Goal: Check status: Check status

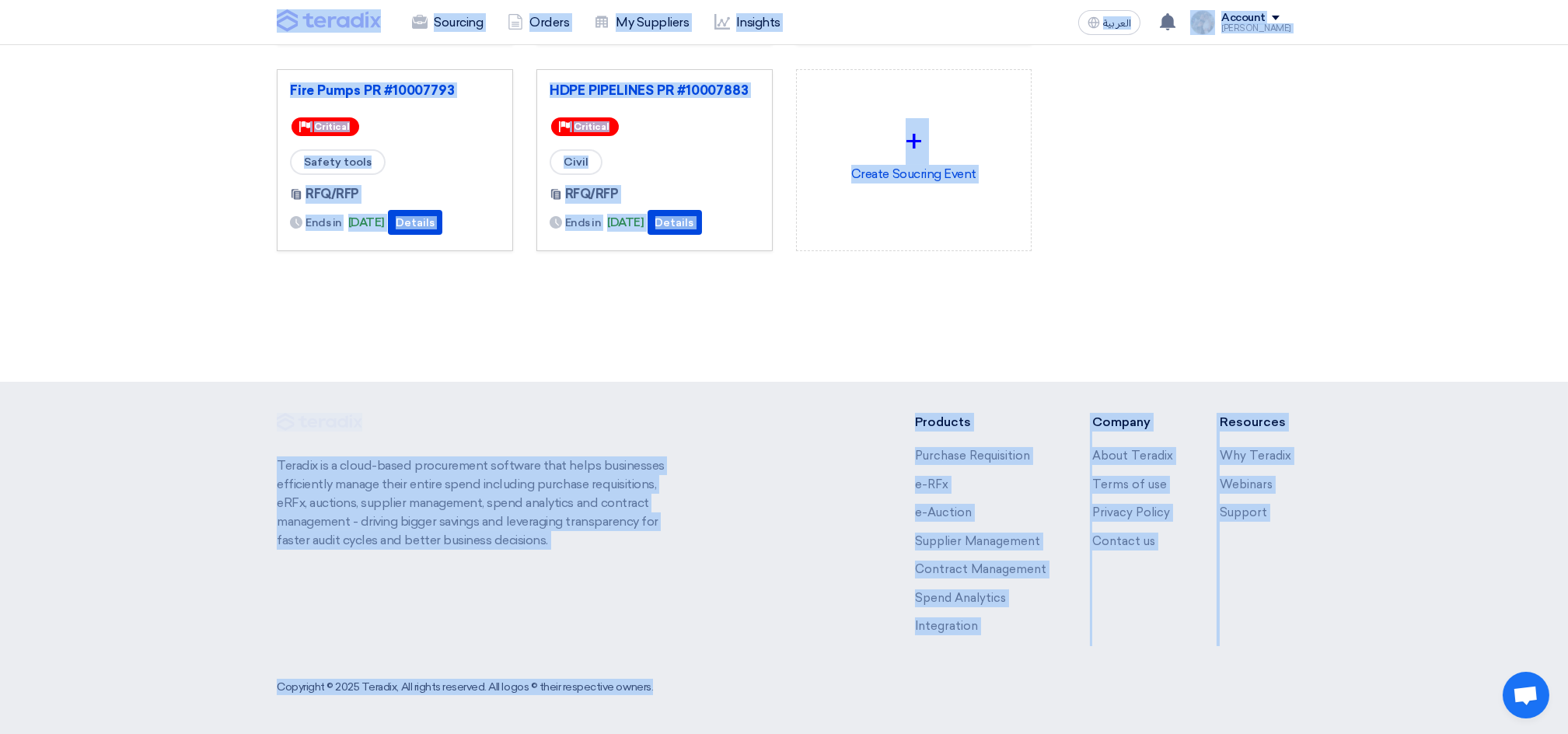
drag, startPoint x: 256, startPoint y: 19, endPoint x: 1302, endPoint y: 750, distance: 1276.1
click at [1302, 733] on html "Sourcing Orders My Suppliers Insights العربية ع [DATE]" at bounding box center [784, 233] width 1568 height 999
click at [1223, 322] on section "3037 RFx remaining 9 Auctions remaining Create Sourcing Event" at bounding box center [784, 68] width 1568 height 578
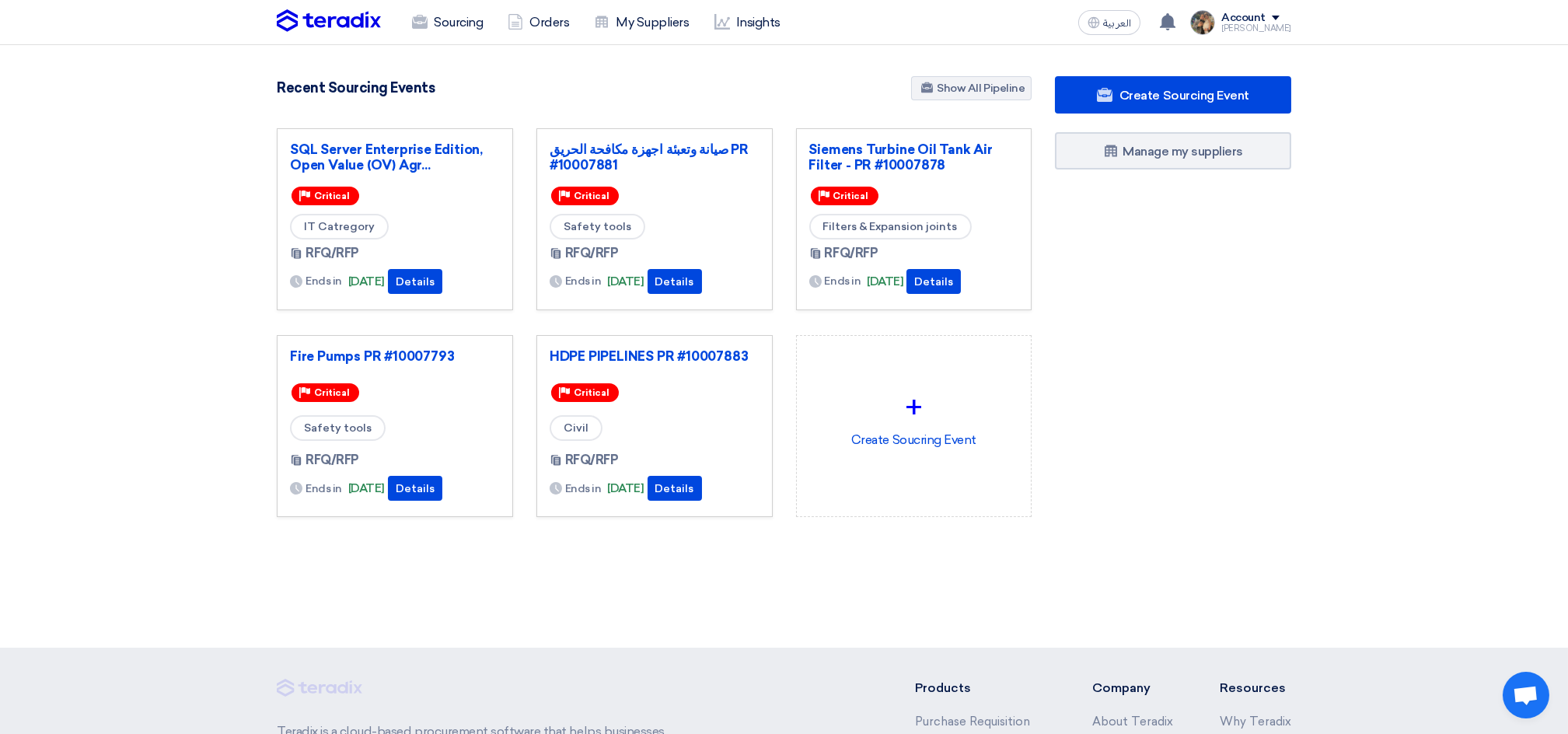
click at [701, 89] on div "Recent Sourcing Events Show All Pipeline" at bounding box center [654, 89] width 755 height 27
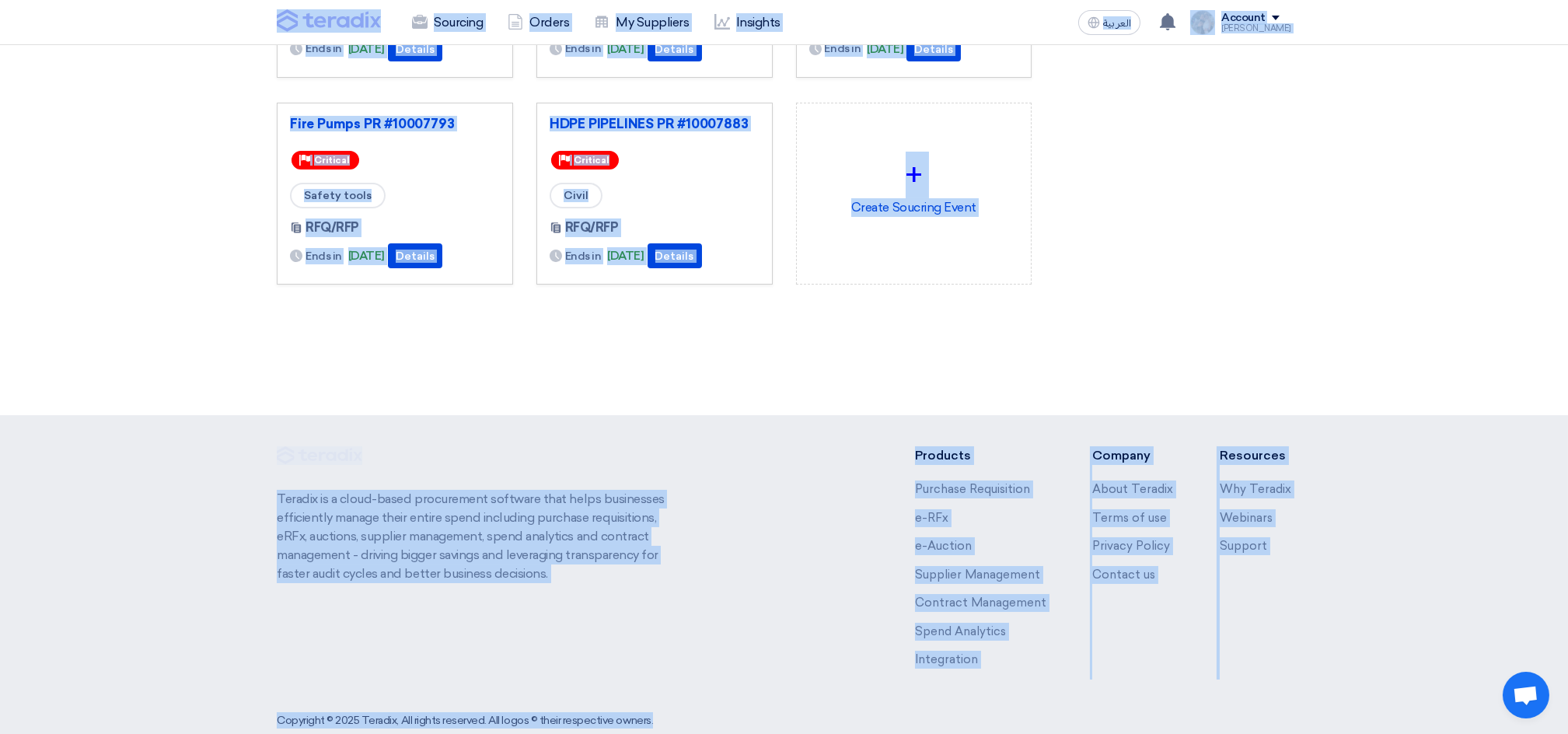
scroll to position [266, 0]
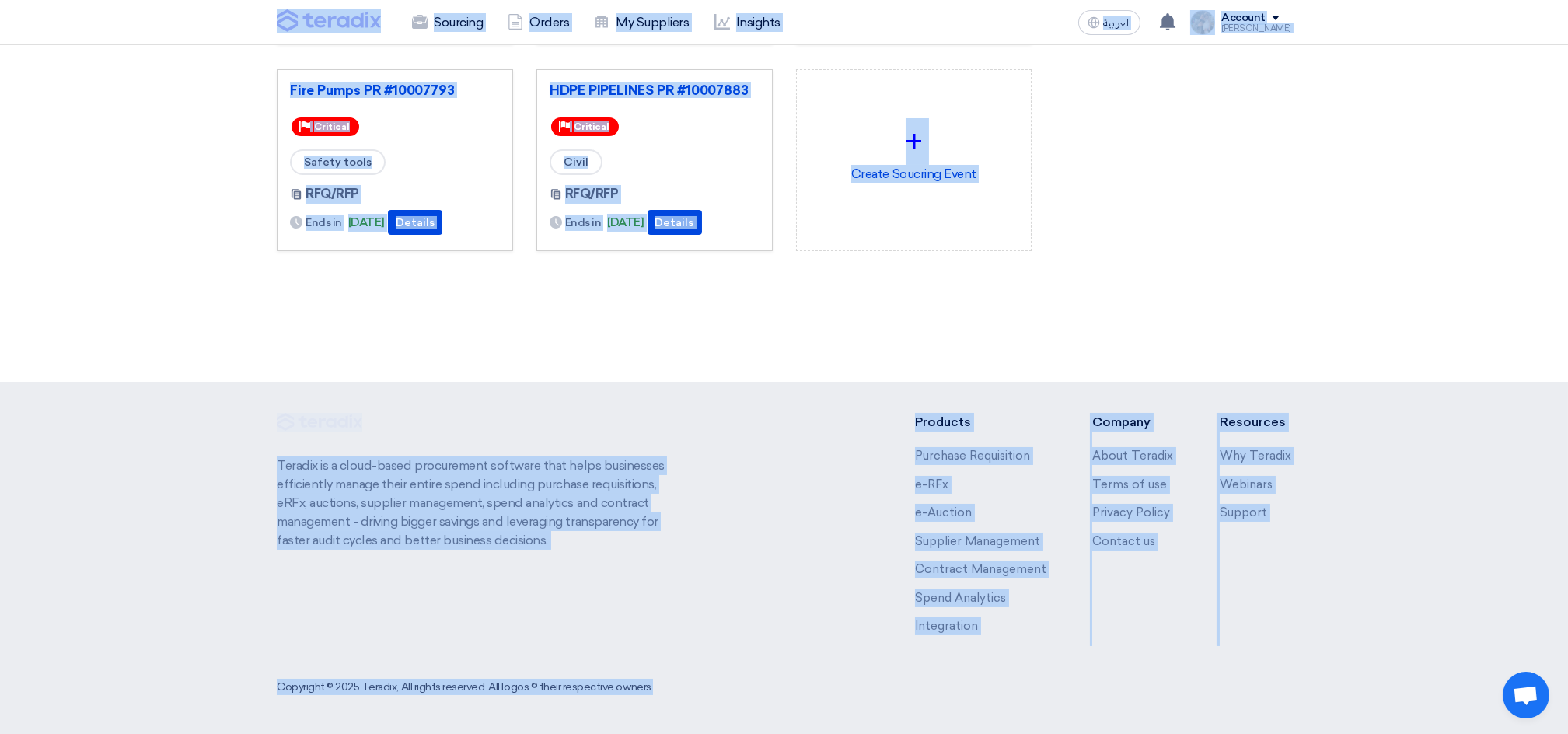
drag, startPoint x: 245, startPoint y: 15, endPoint x: 1248, endPoint y: 786, distance: 1265.1
click at [1248, 733] on html "Sourcing Orders My Suppliers Insights العربية ع [DATE]" at bounding box center [784, 233] width 1568 height 999
click at [802, 324] on section "3037 RFx remaining 9 Auctions remaining Create Sourcing Event" at bounding box center [784, 68] width 1568 height 578
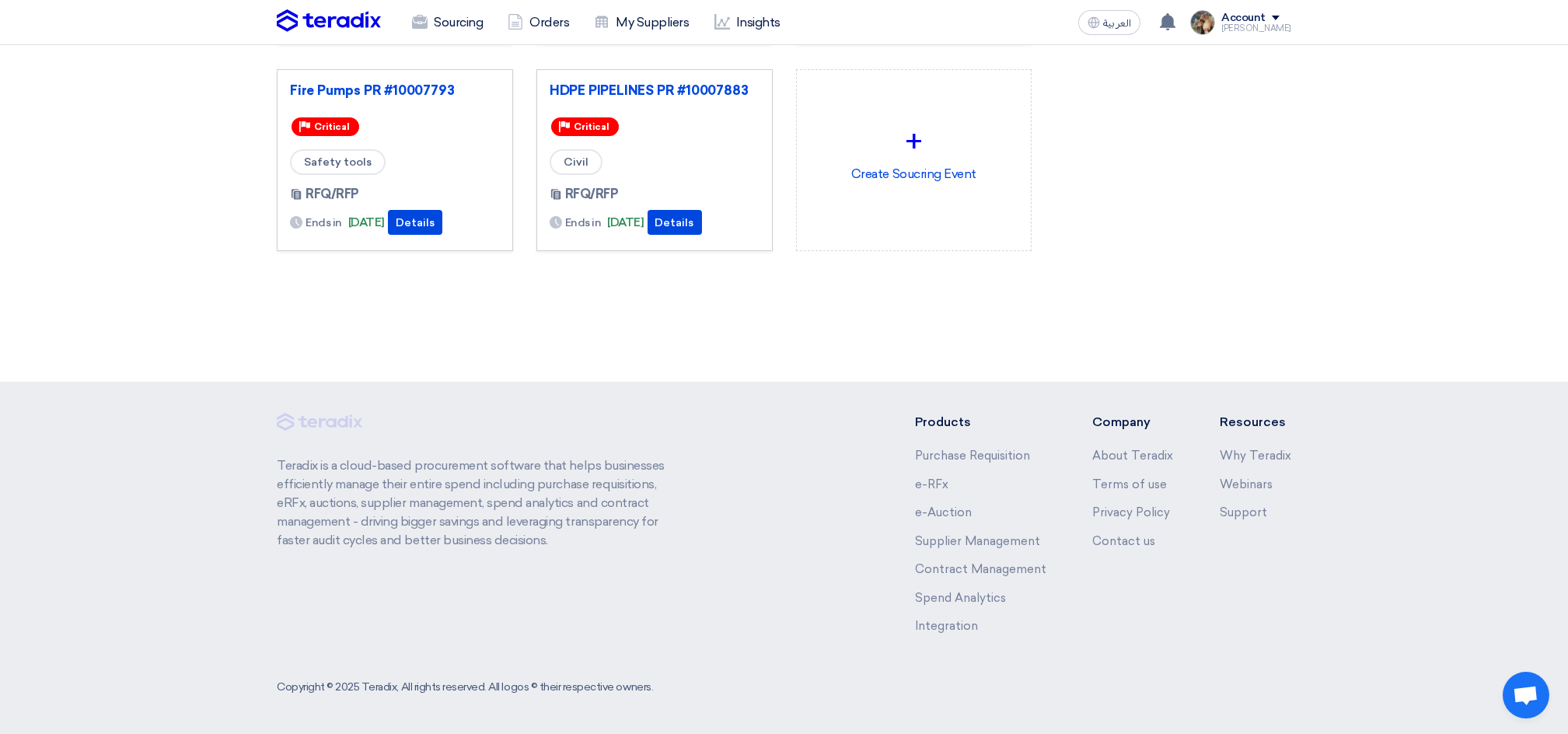
scroll to position [0, 0]
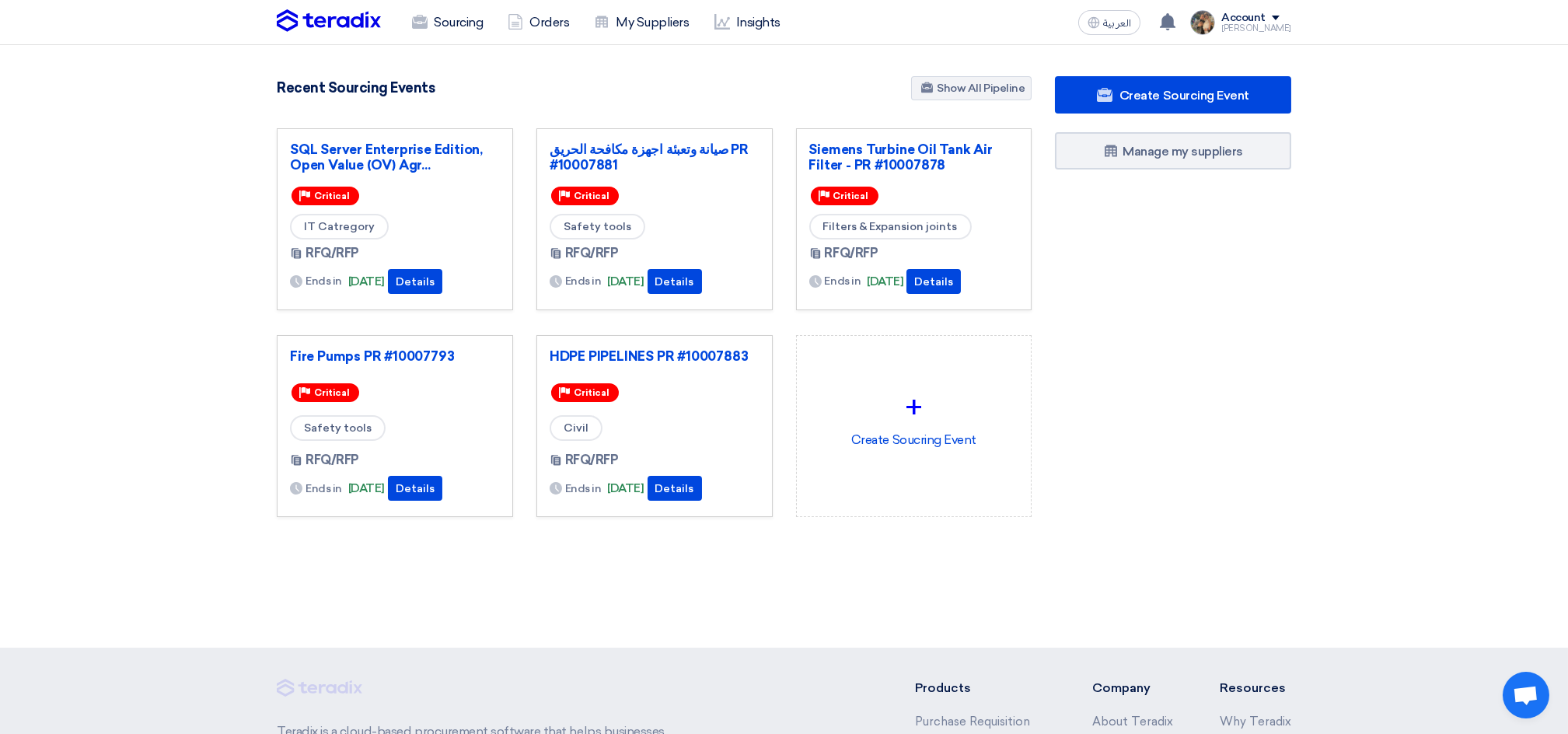
click at [218, 255] on section "3037 RFx remaining 9 Auctions remaining Create Sourcing Event" at bounding box center [784, 334] width 1568 height 578
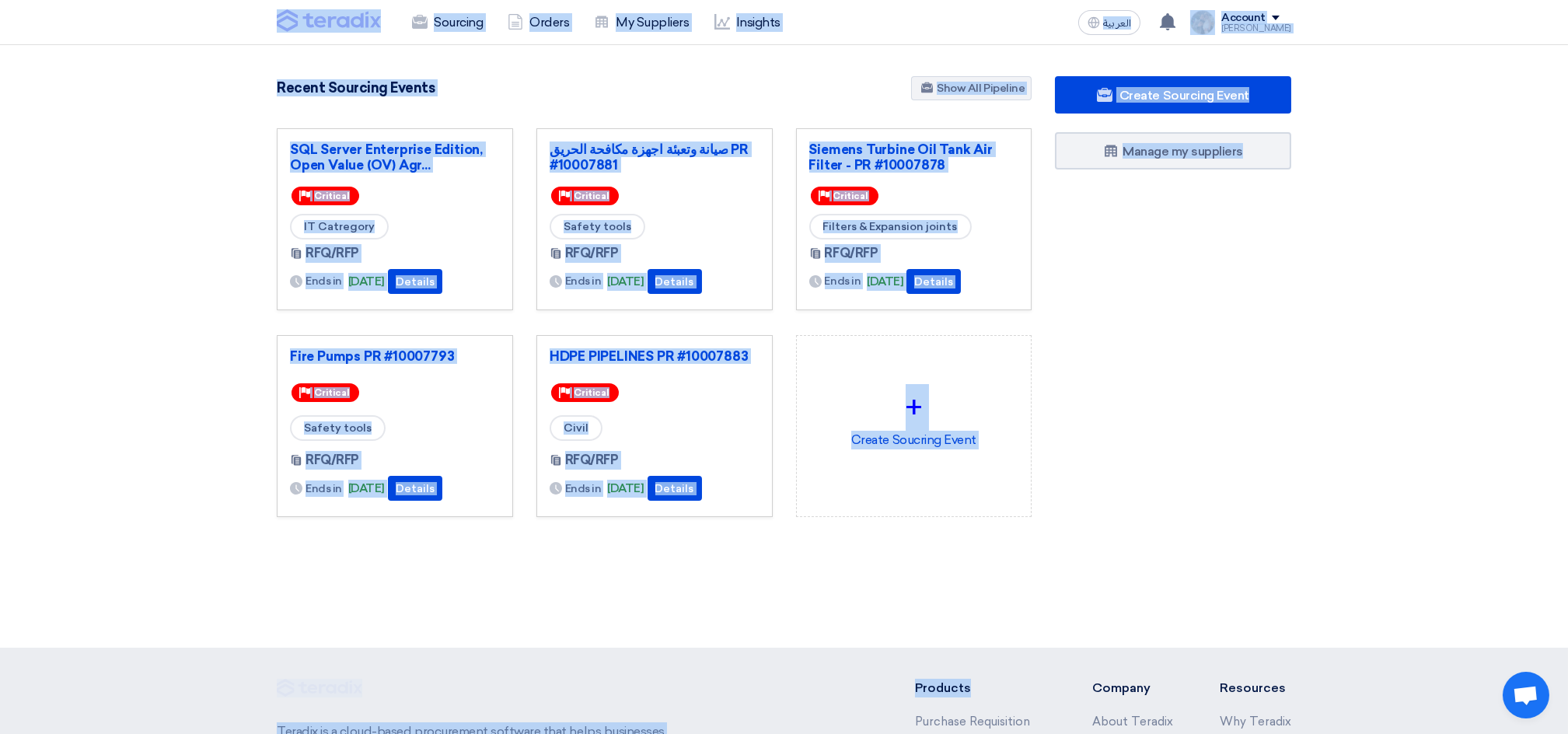
scroll to position [266, 0]
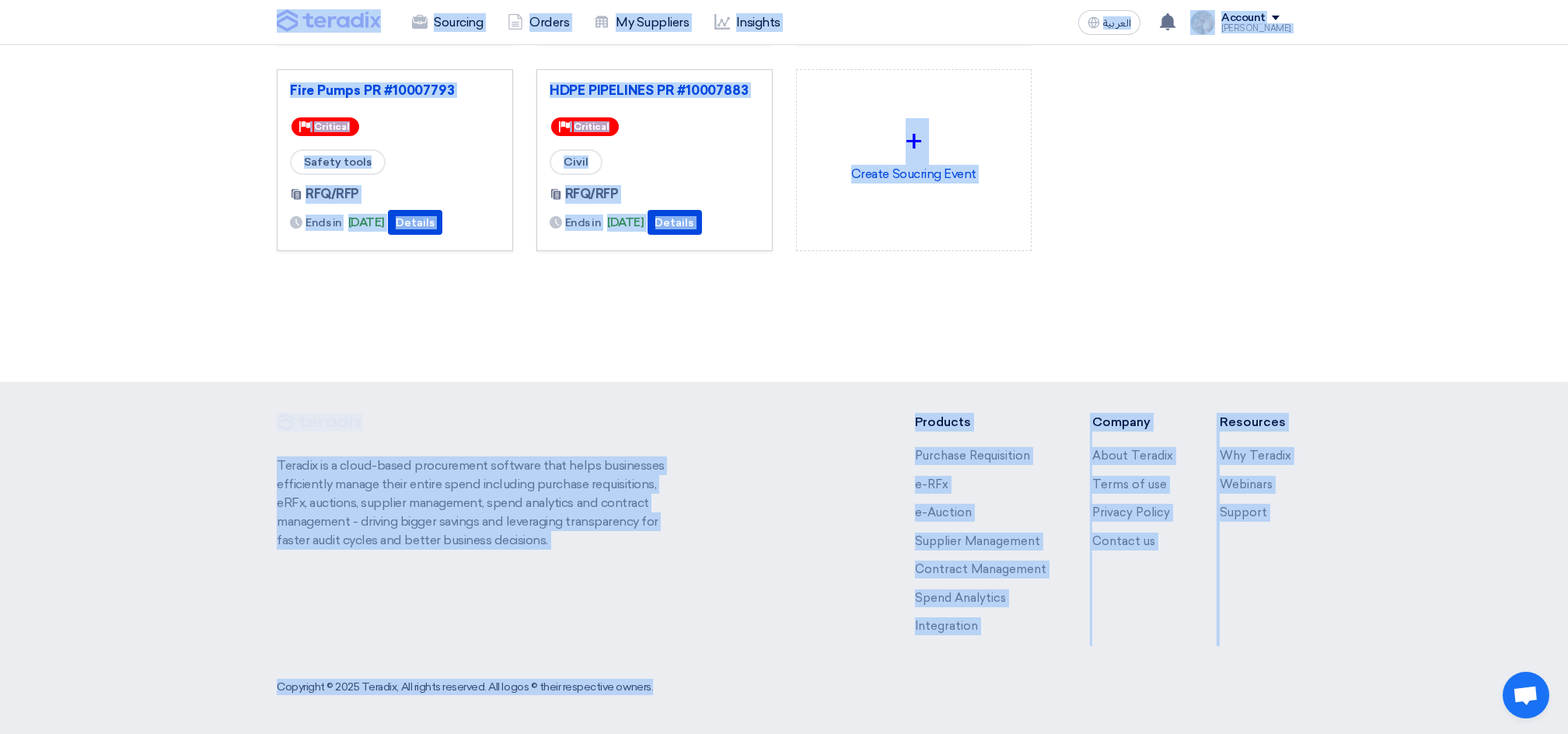
drag, startPoint x: 254, startPoint y: 18, endPoint x: 1423, endPoint y: 786, distance: 1398.7
click at [1423, 733] on html "Sourcing Orders My Suppliers Insights العربية ع [DATE]" at bounding box center [784, 233] width 1568 height 999
click at [725, 344] on section "3037 RFx remaining 9 Auctions remaining Create Sourcing Event" at bounding box center [784, 68] width 1568 height 578
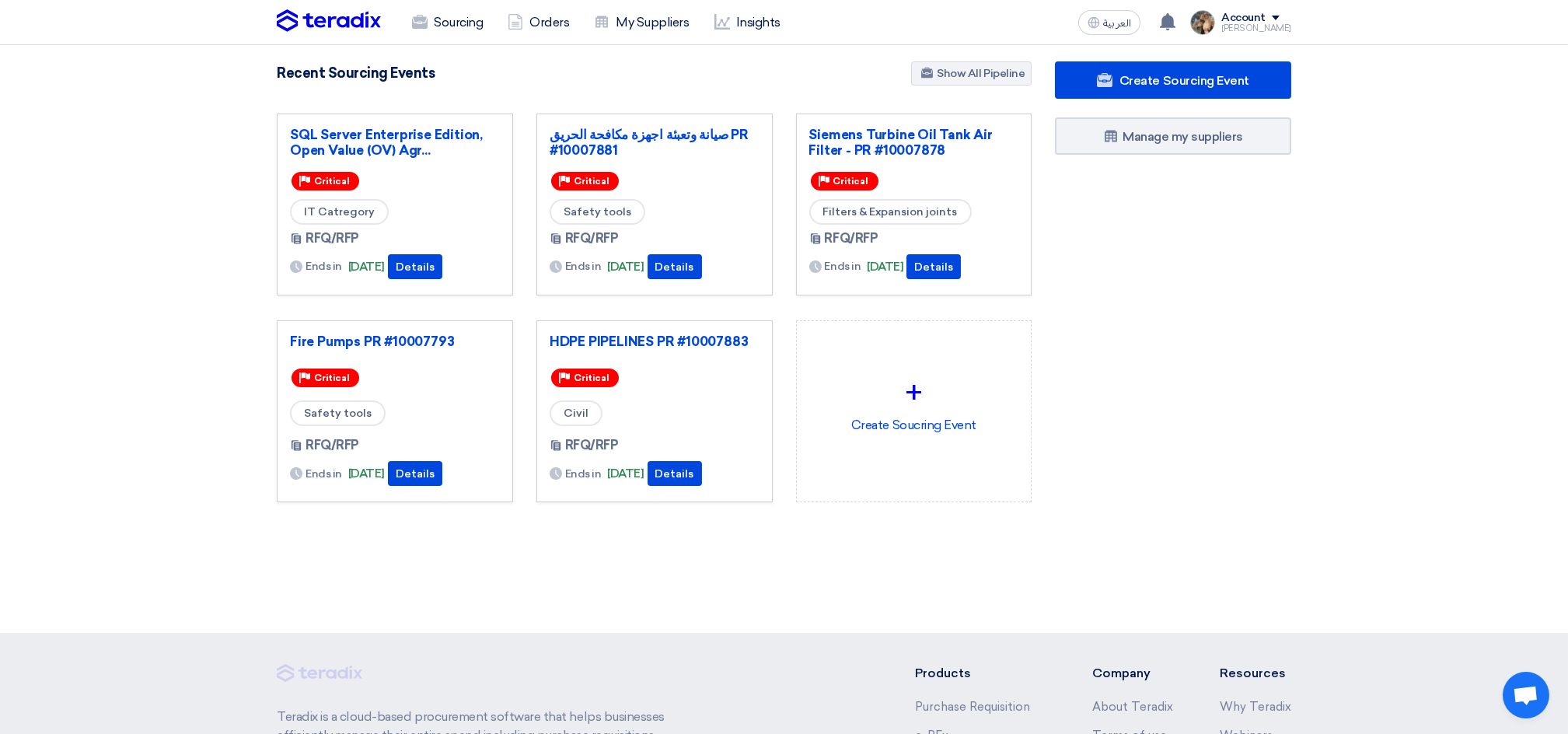
scroll to position [0, 0]
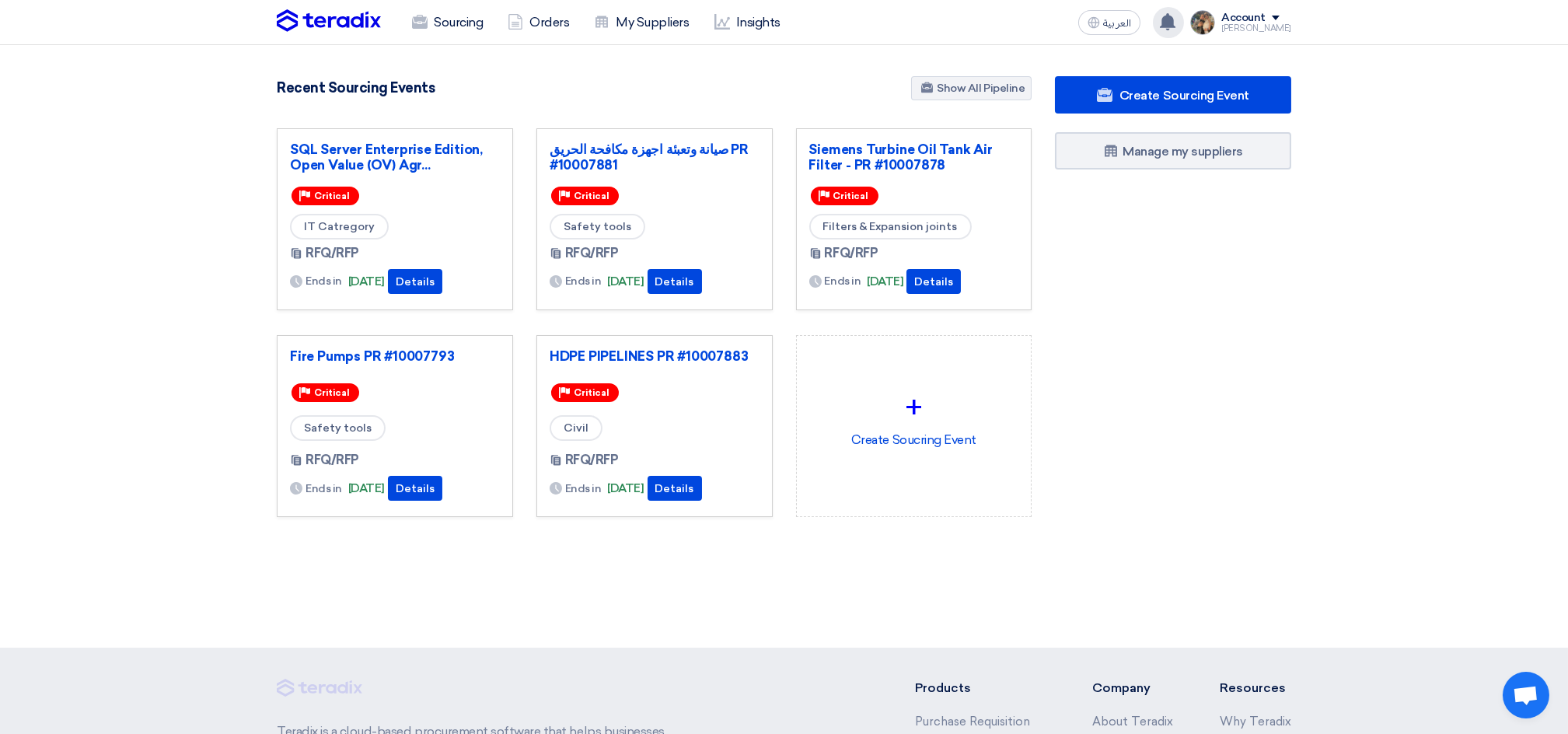
click at [1173, 25] on icon at bounding box center [1167, 21] width 17 height 17
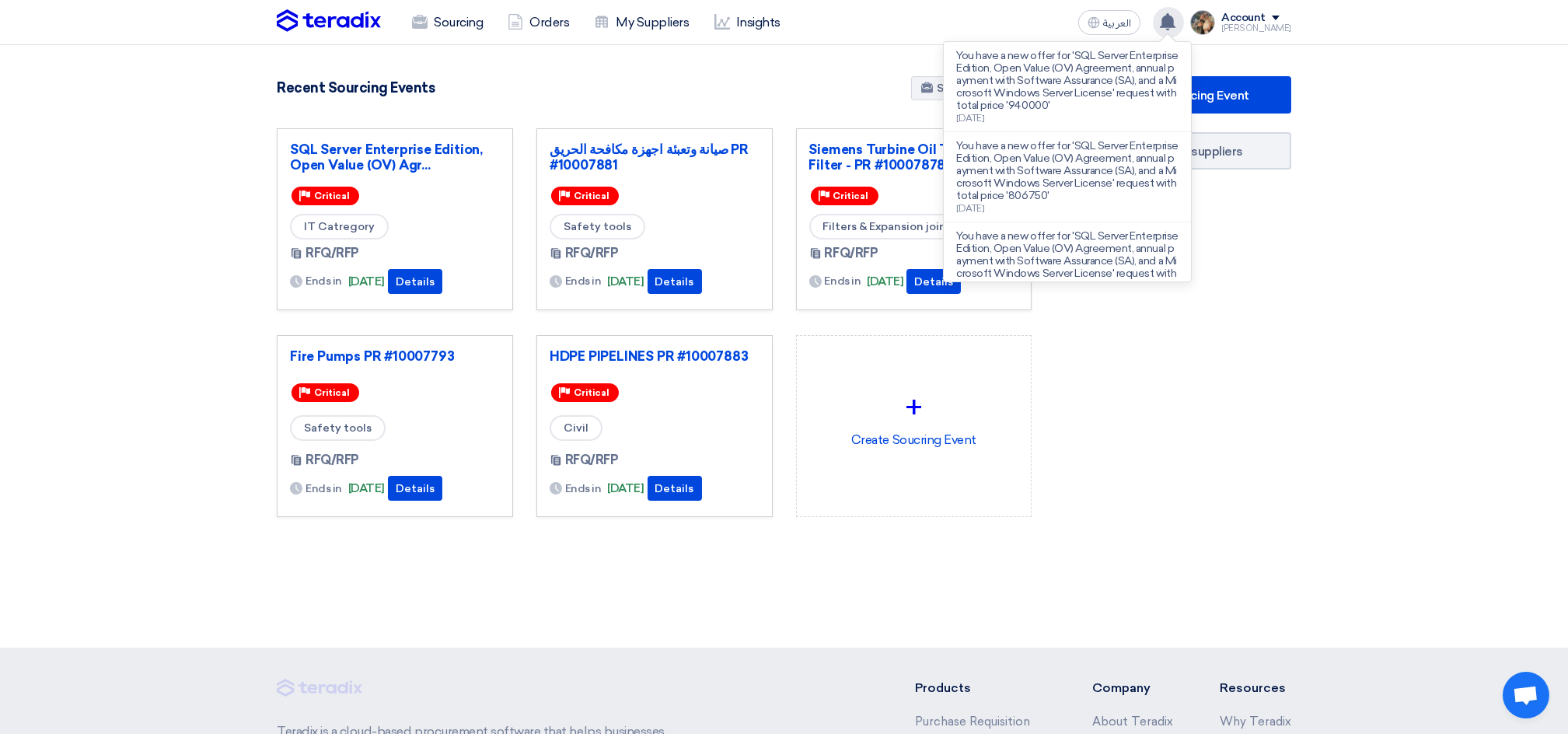
click at [1173, 25] on icon at bounding box center [1167, 21] width 17 height 17
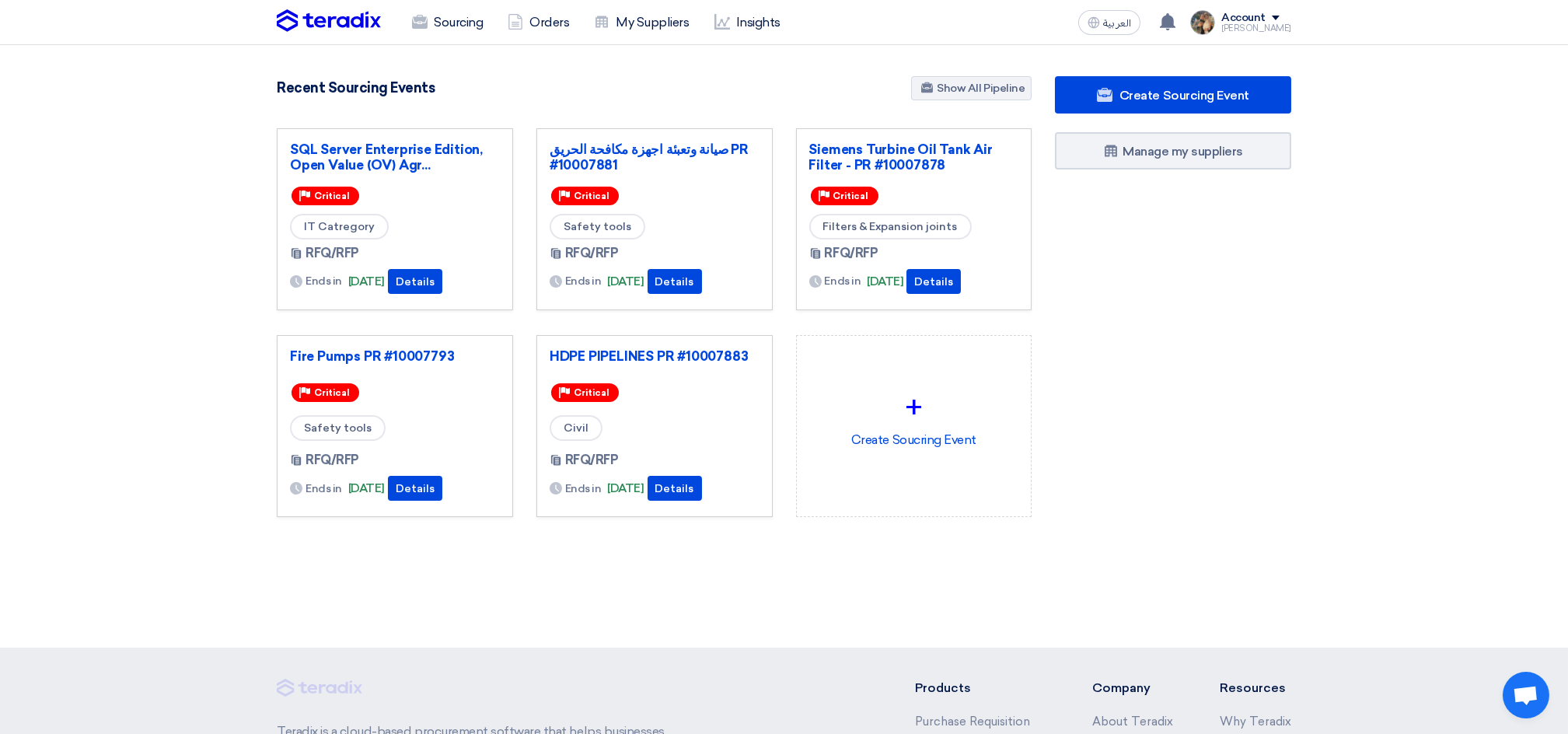
click at [705, 80] on div "Recent Sourcing Events Show All Pipeline" at bounding box center [654, 89] width 755 height 27
click at [470, 29] on link "Sourcing" at bounding box center [447, 23] width 96 height 34
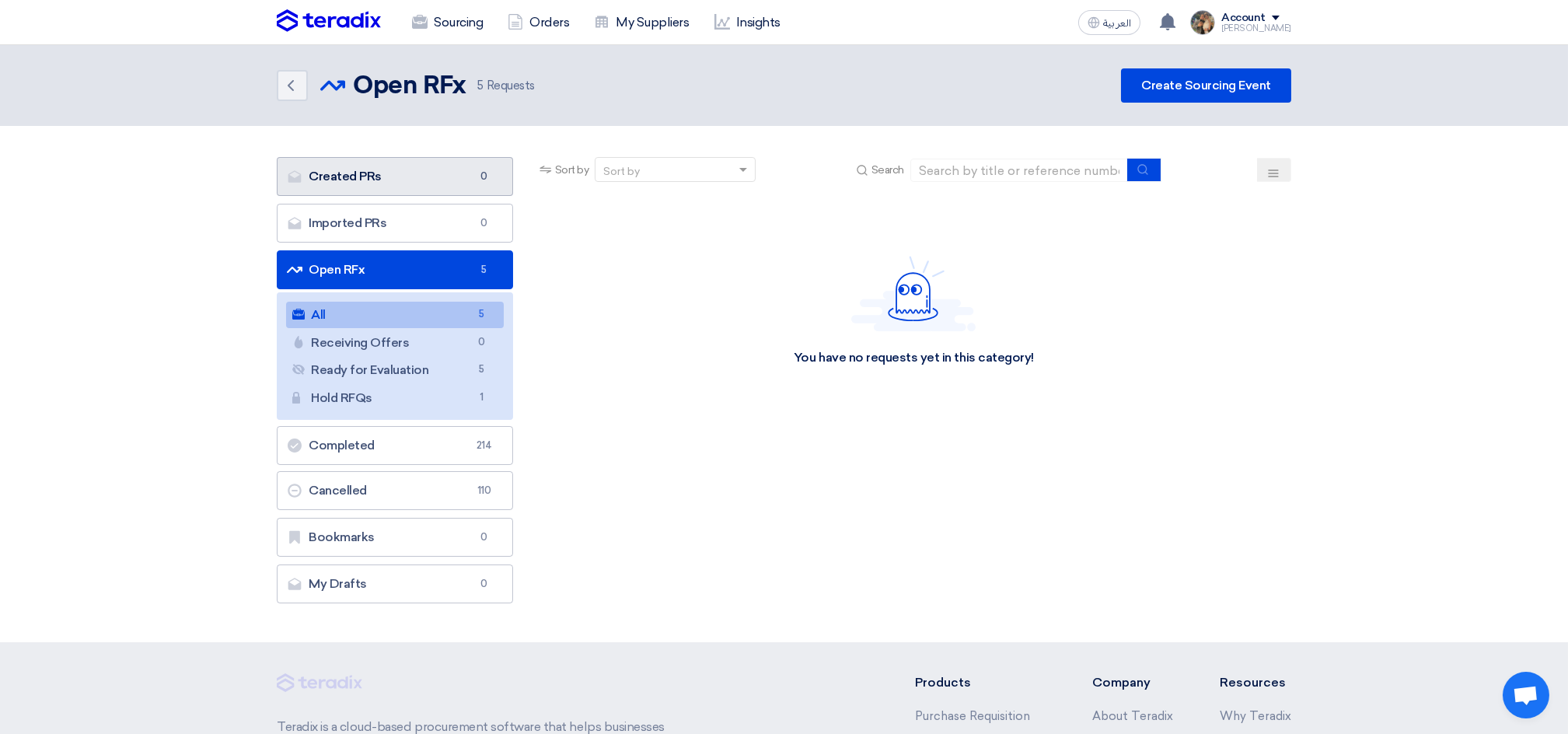
click at [367, 169] on link "Created PRs Created PRs 0" at bounding box center [394, 176] width 237 height 38
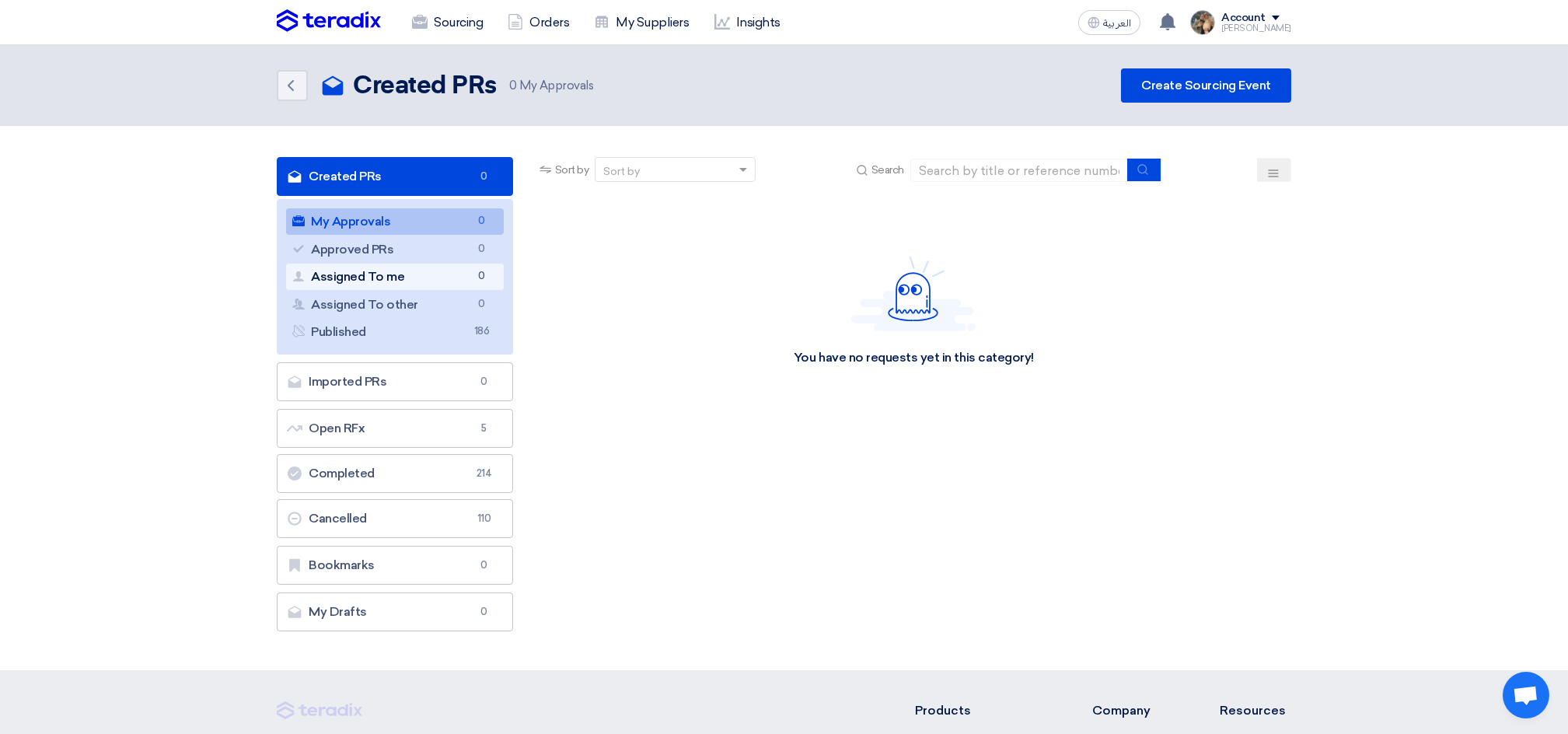
click at [413, 275] on link "Assigned To me Assigned To me 0" at bounding box center [395, 277] width 218 height 26
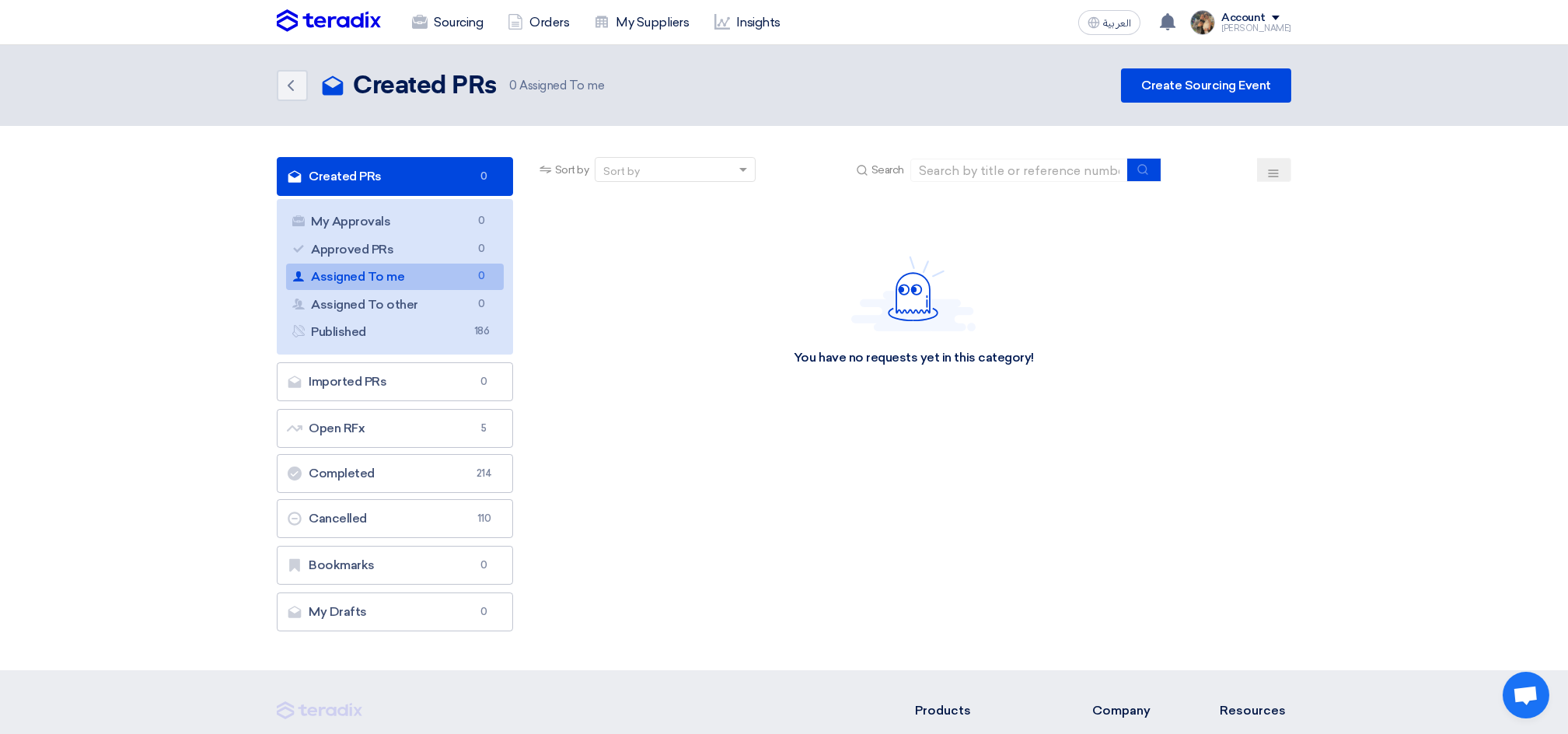
click at [451, 273] on link "Assigned To me Assigned To me 0" at bounding box center [395, 277] width 218 height 26
click at [328, 25] on img at bounding box center [328, 20] width 104 height 23
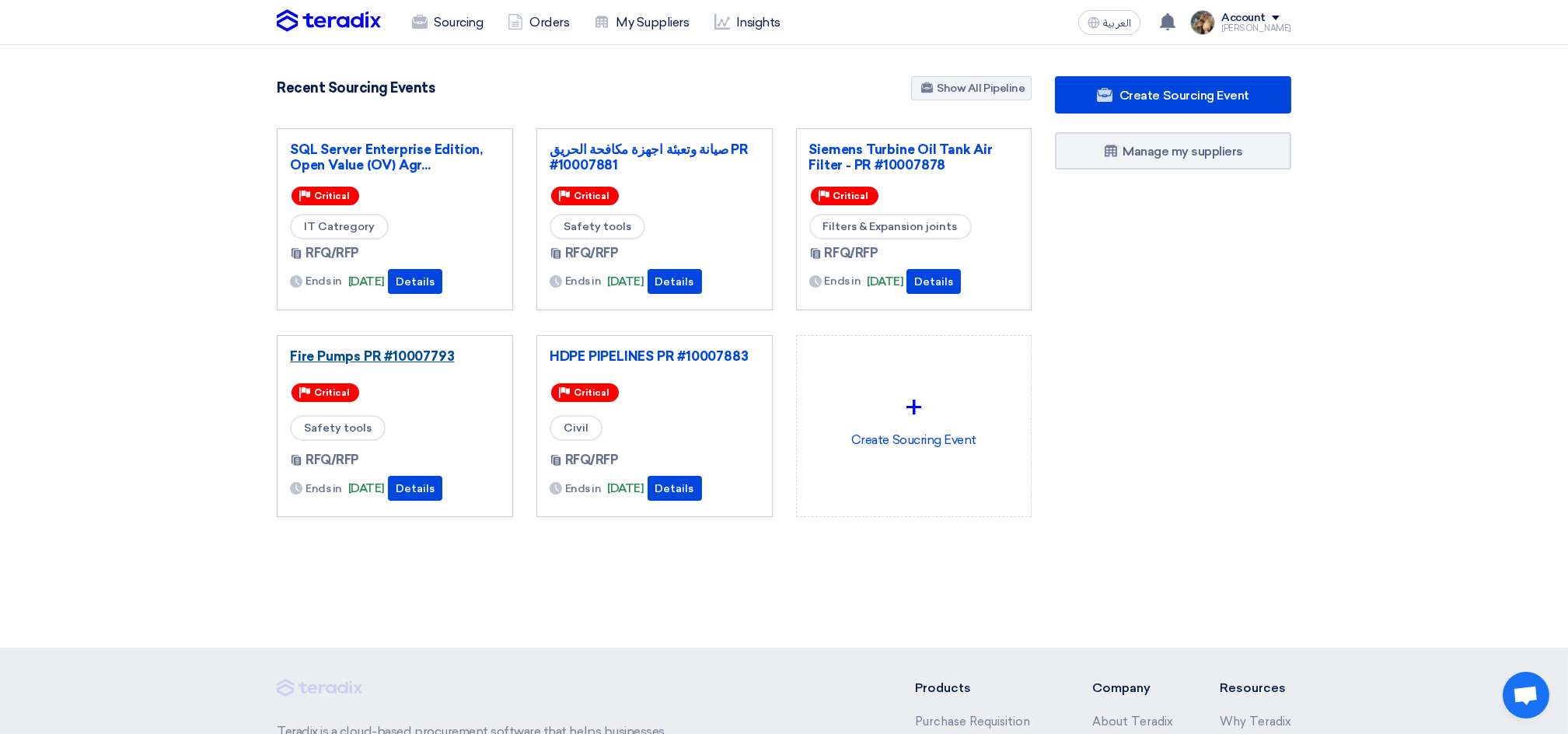
click at [439, 353] on link "Fire Pumps PR #10007793" at bounding box center [394, 355] width 210 height 16
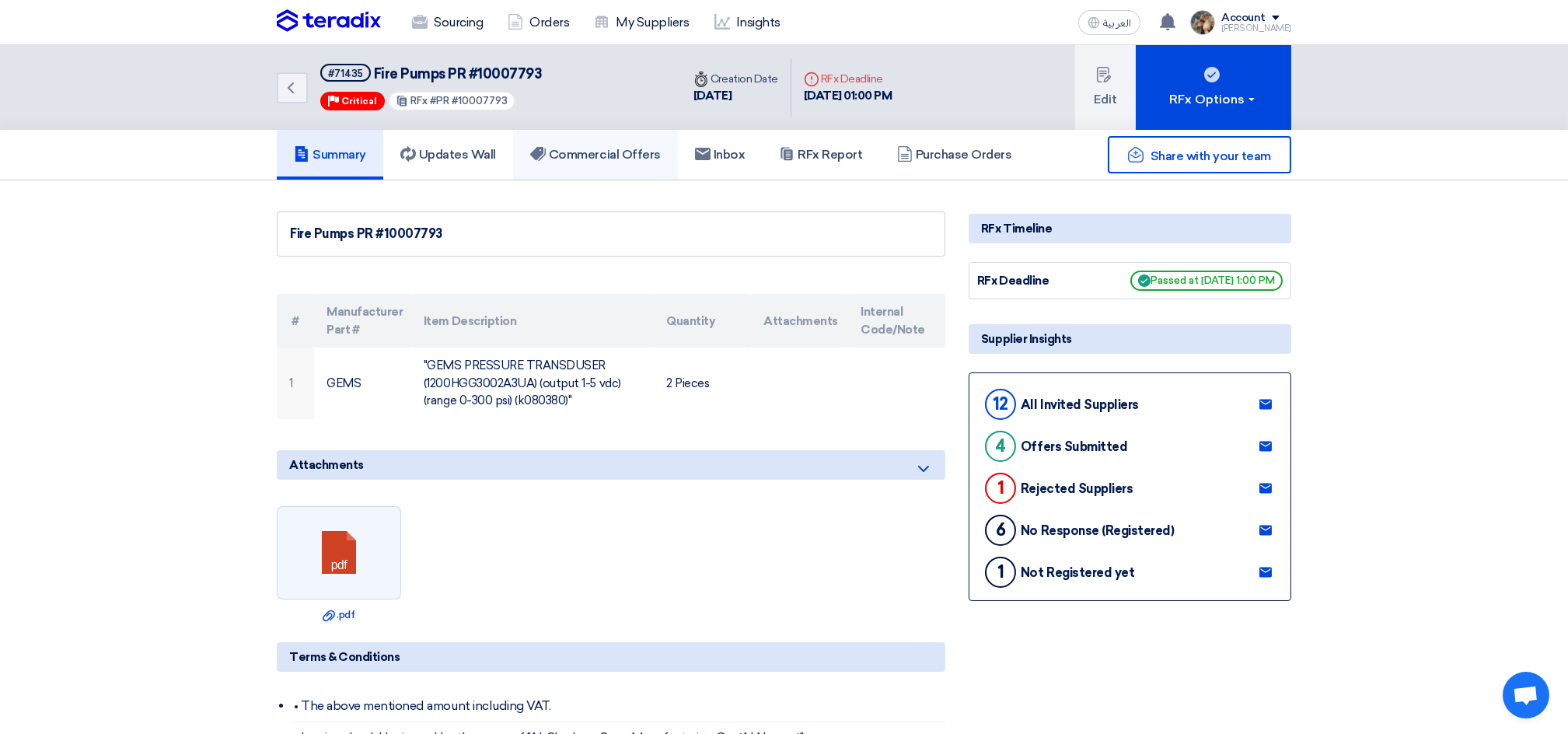
click at [604, 160] on link "Commercial Offers" at bounding box center [595, 155] width 164 height 50
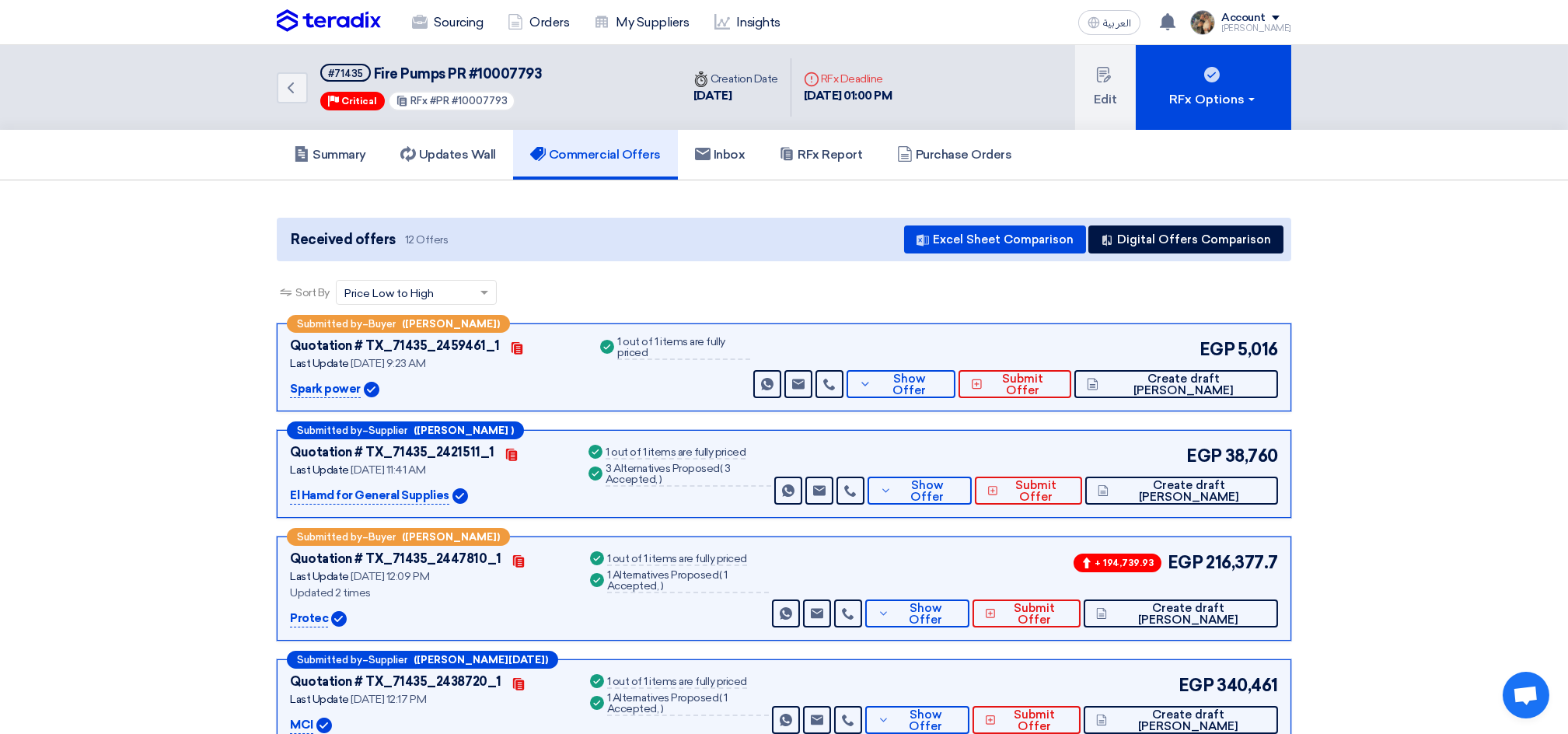
click at [323, 35] on div "Sourcing Orders My Suppliers Insights" at bounding box center [581, 23] width 609 height 34
click at [331, 31] on img at bounding box center [328, 20] width 104 height 23
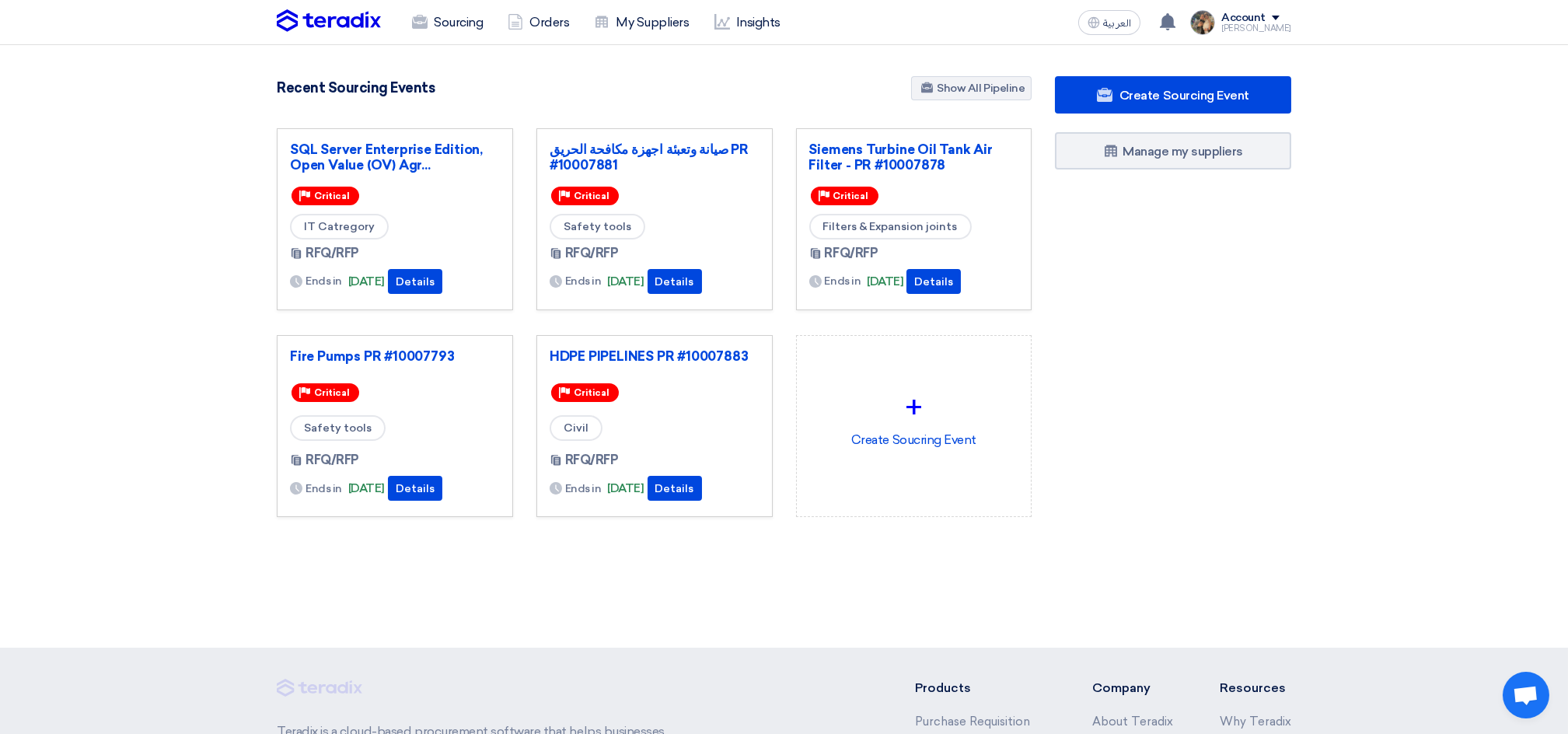
click at [855, 603] on section "3037 RFx remaining 9 Auctions remaining Create Sourcing Event" at bounding box center [784, 334] width 1568 height 578
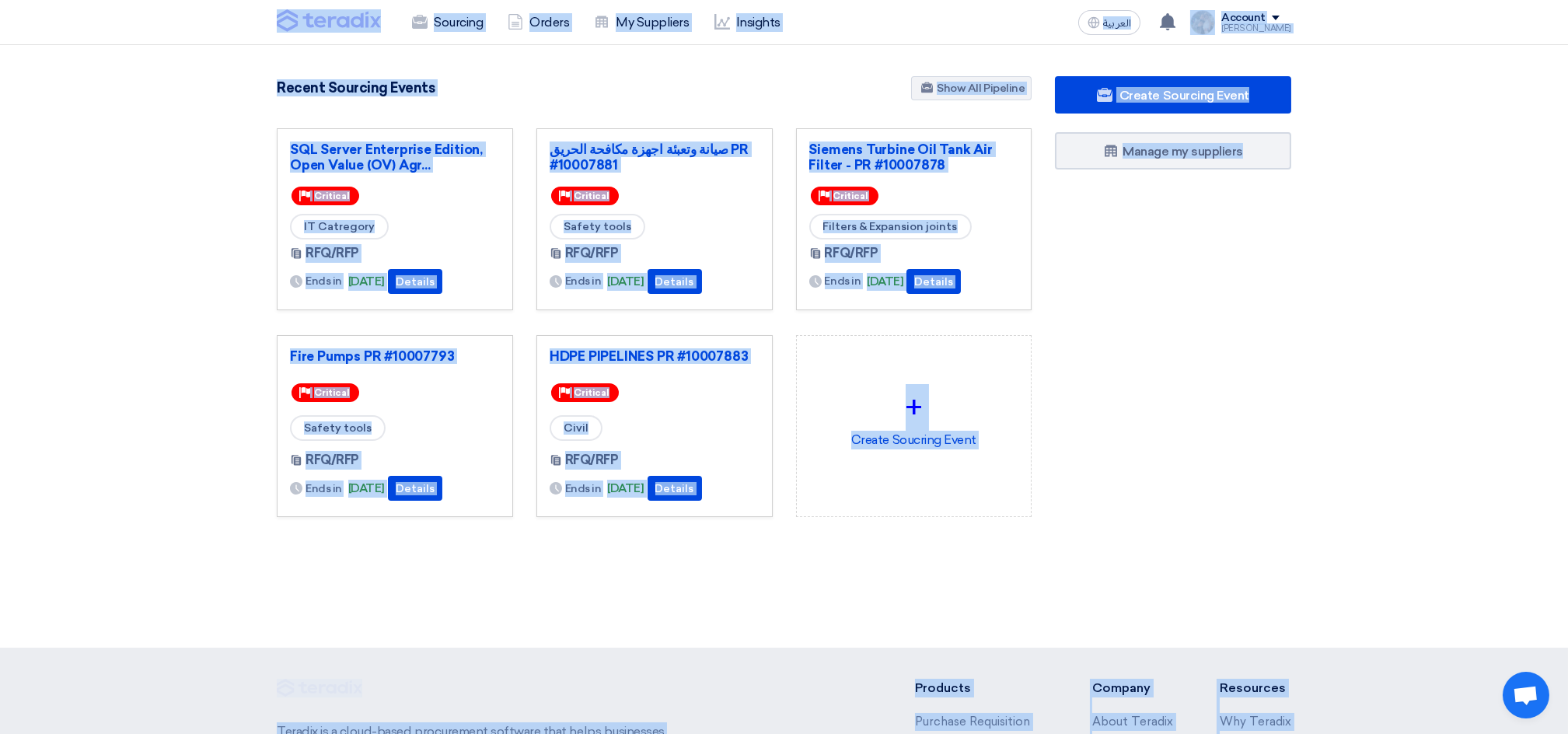
scroll to position [266, 0]
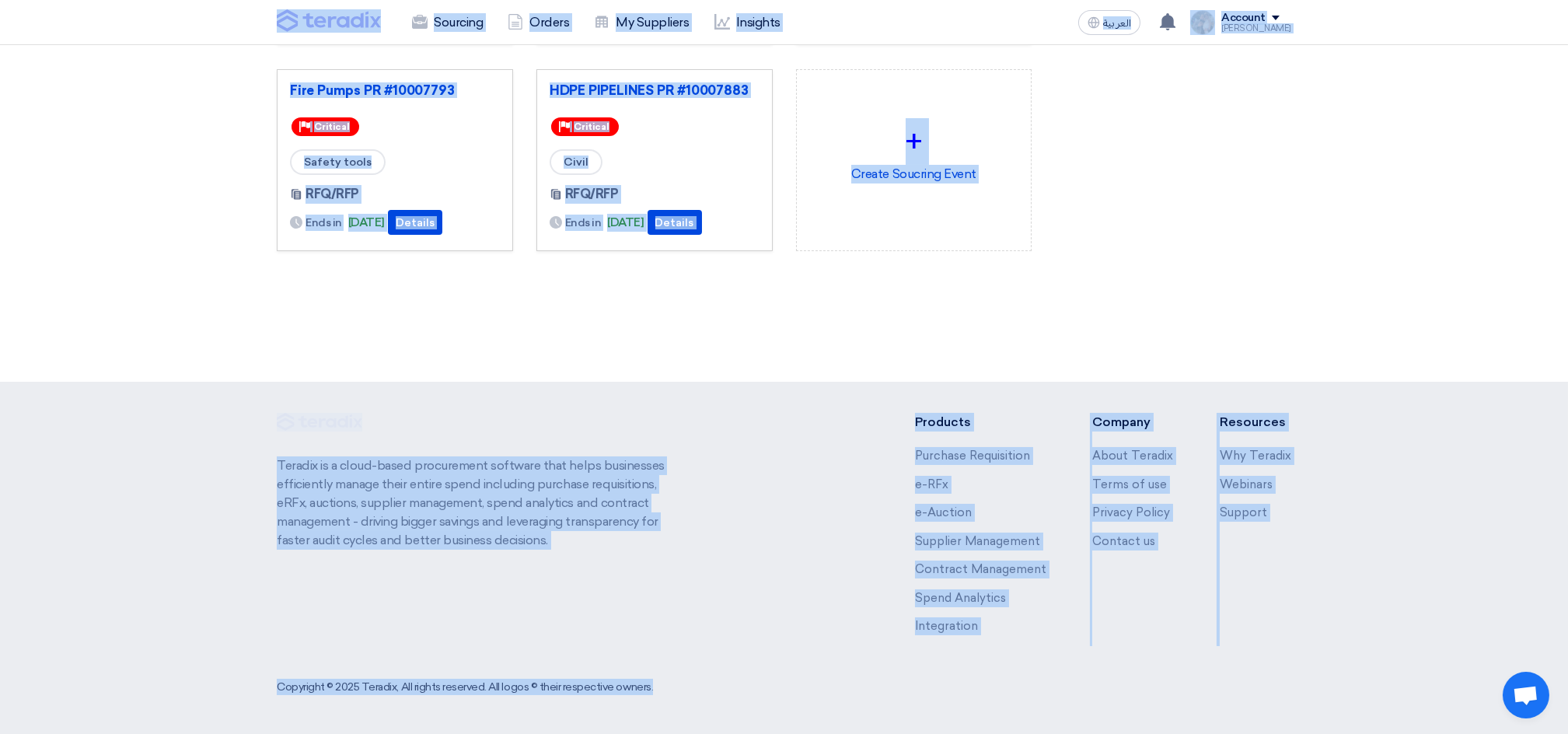
drag, startPoint x: 254, startPoint y: 16, endPoint x: 1470, endPoint y: 786, distance: 1439.3
click at [1470, 733] on html "Sourcing Orders My Suppliers Insights العربية ع [DATE]" at bounding box center [784, 233] width 1568 height 999
click at [1239, 347] on section "3037 RFx remaining 9 Auctions remaining Create Sourcing Event" at bounding box center [784, 68] width 1568 height 578
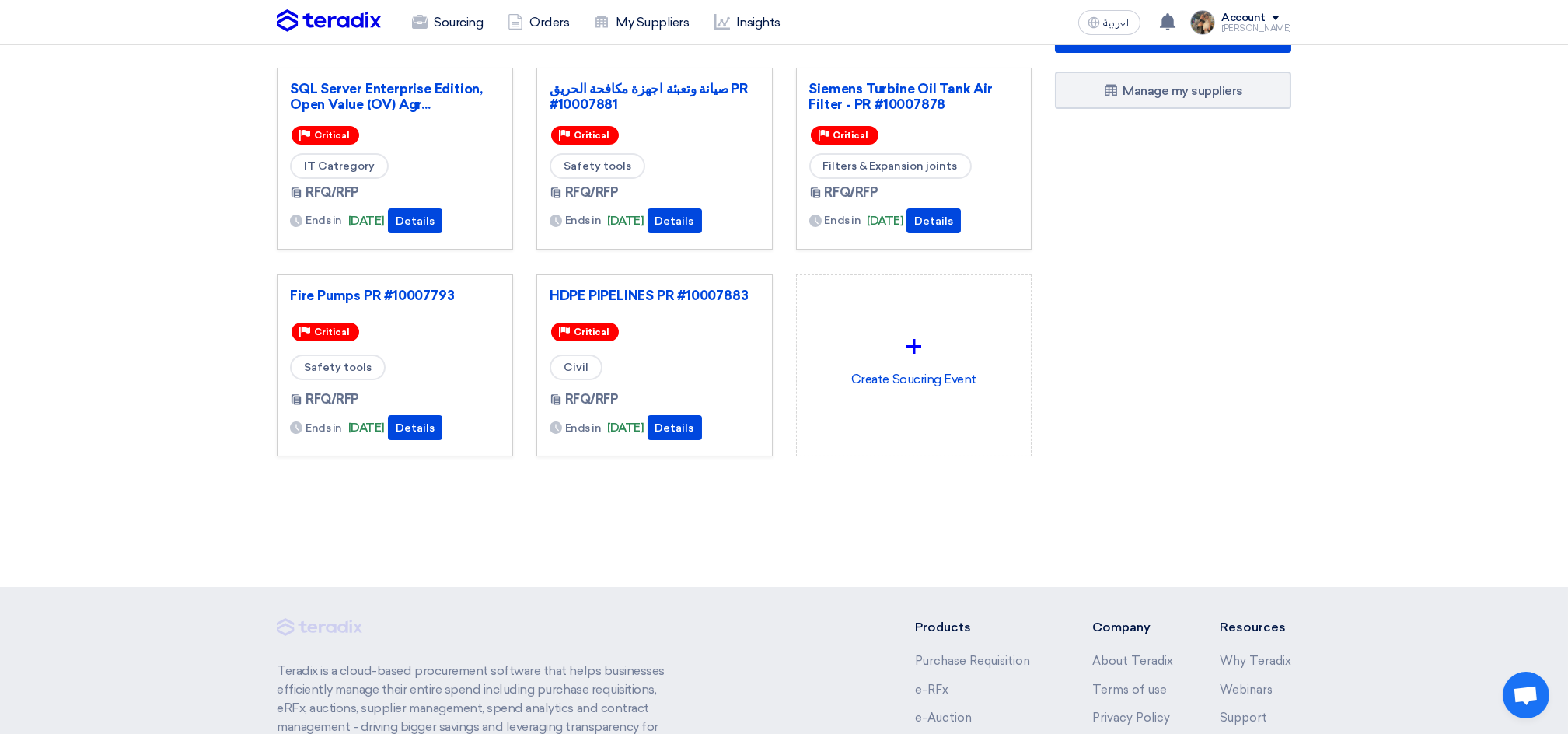
scroll to position [0, 0]
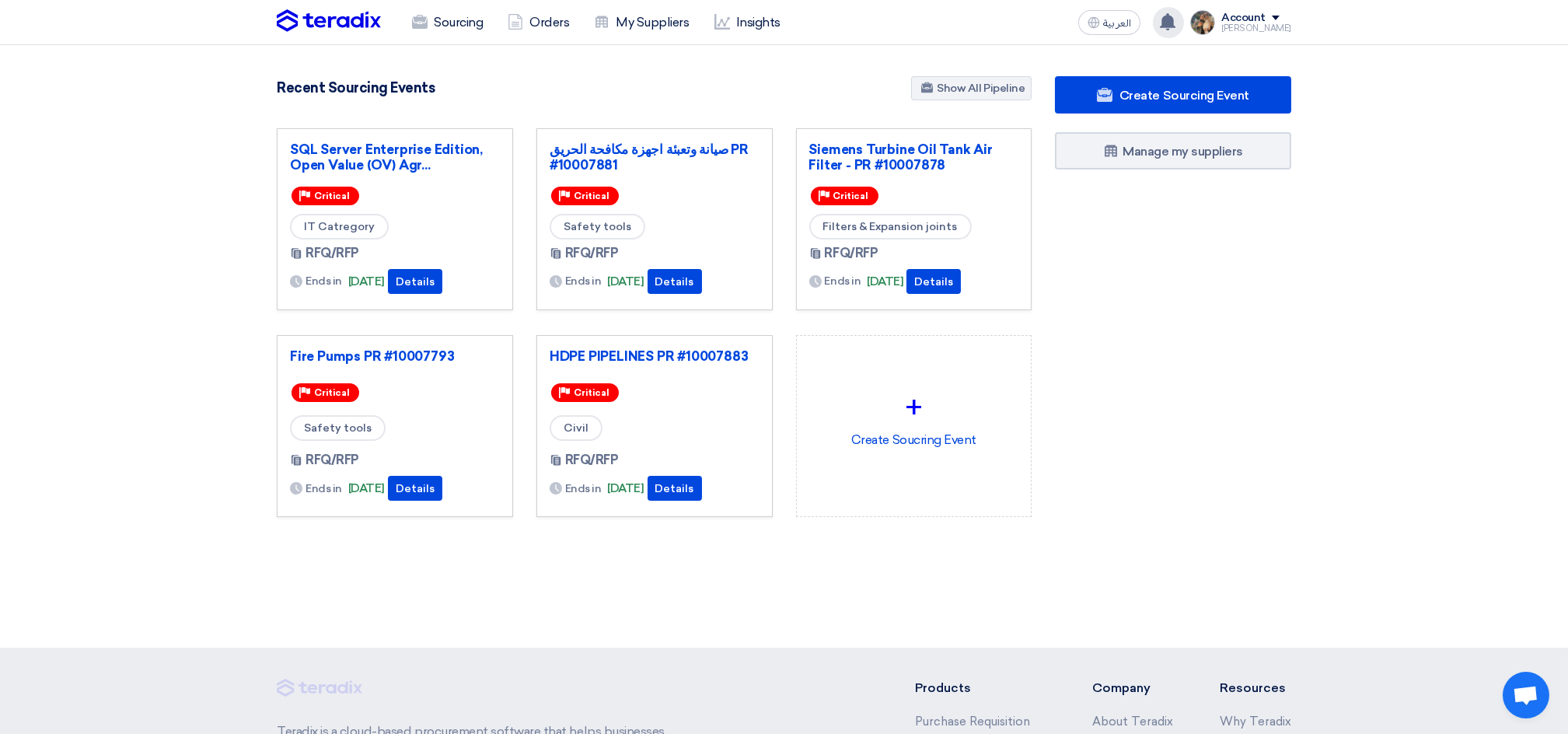
click at [1175, 28] on use at bounding box center [1167, 21] width 16 height 17
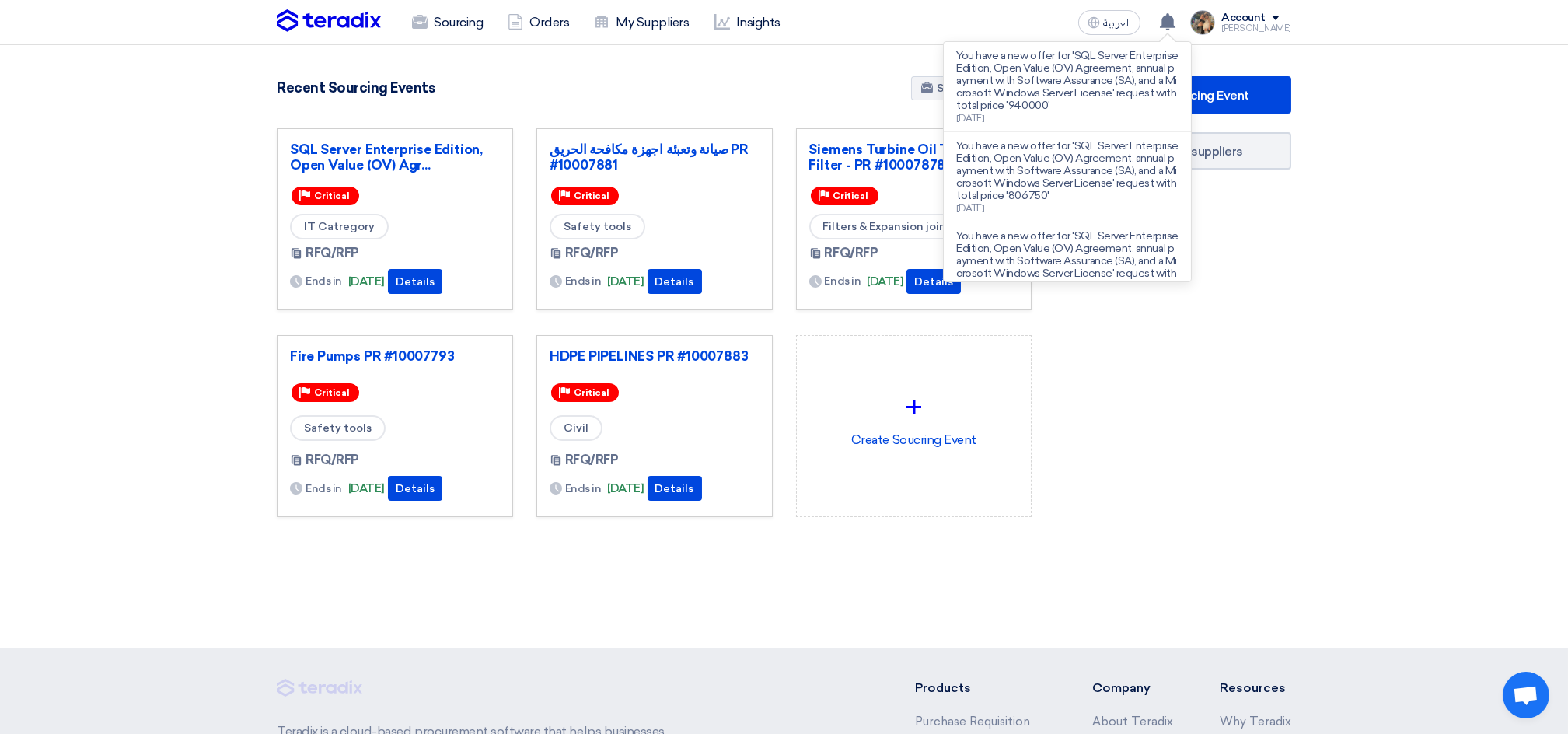
click at [867, 64] on section "3037 RFx remaining 9 Auctions remaining Create Sourcing Event" at bounding box center [784, 334] width 1568 height 578
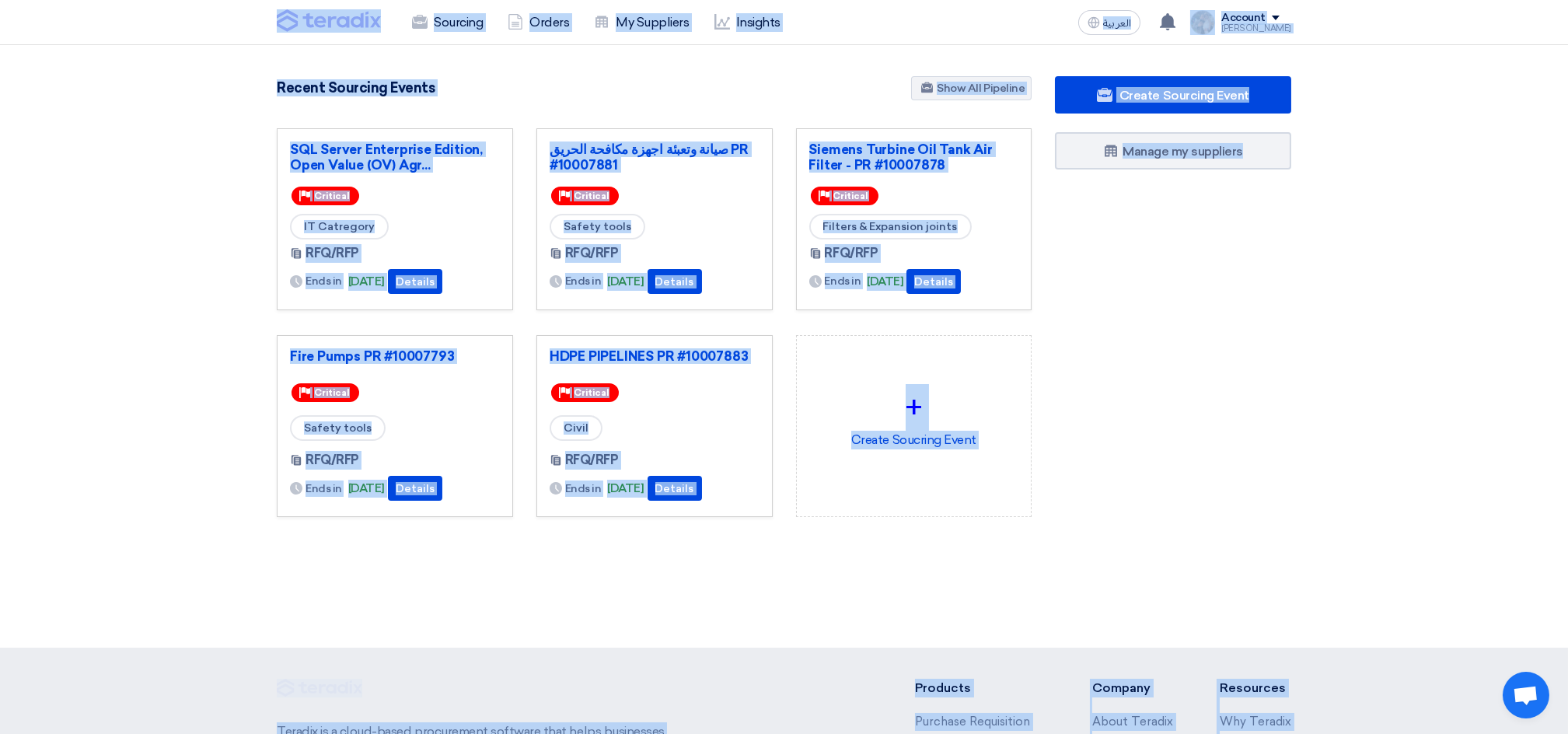
scroll to position [266, 0]
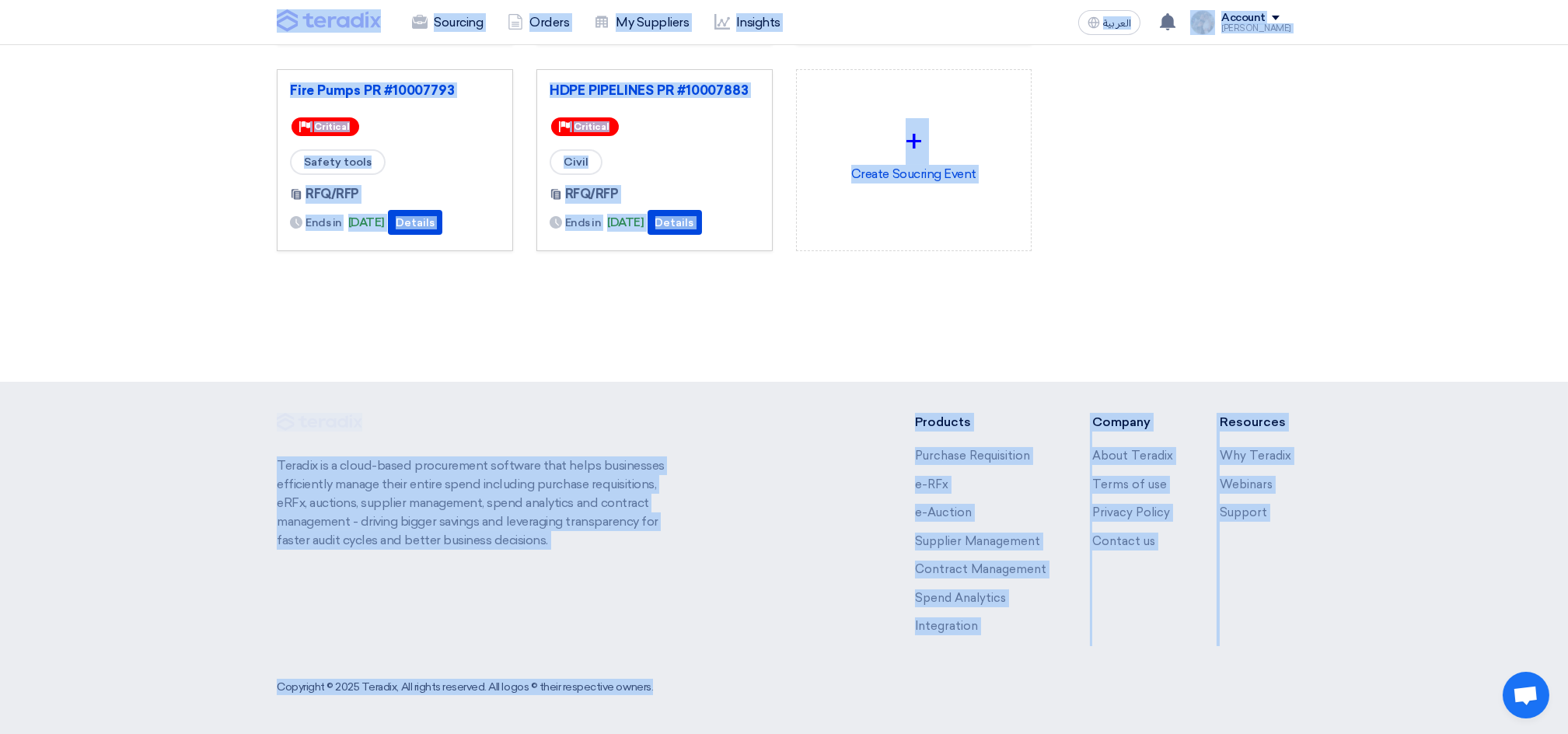
drag, startPoint x: 254, startPoint y: 13, endPoint x: 1434, endPoint y: 786, distance: 1410.6
click at [1434, 733] on html "Sourcing Orders My Suppliers Insights العربية ع [DATE]" at bounding box center [784, 233] width 1568 height 999
click at [1160, 289] on div "Create Sourcing Event Manage my suppliers" at bounding box center [1173, 61] width 259 height 502
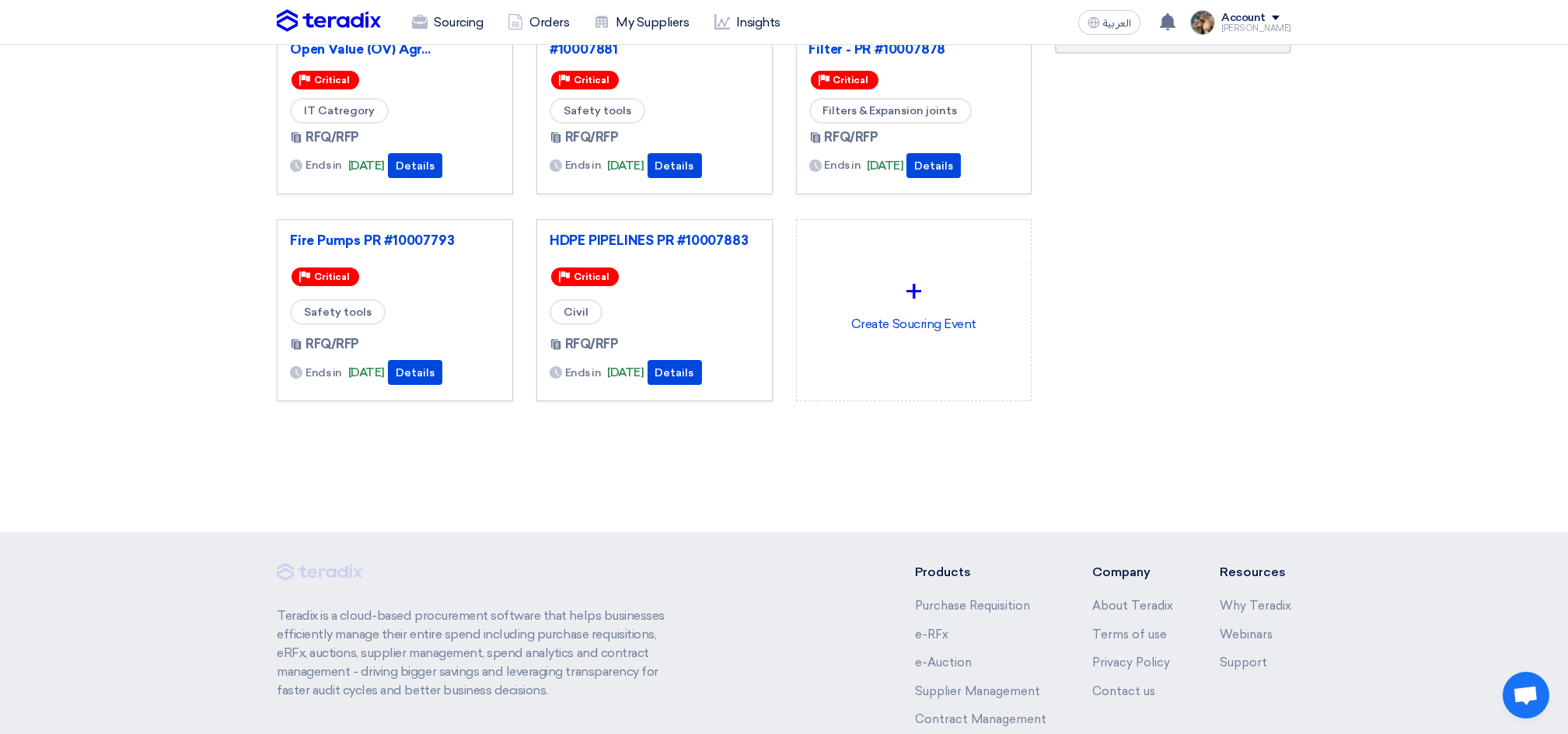
scroll to position [0, 0]
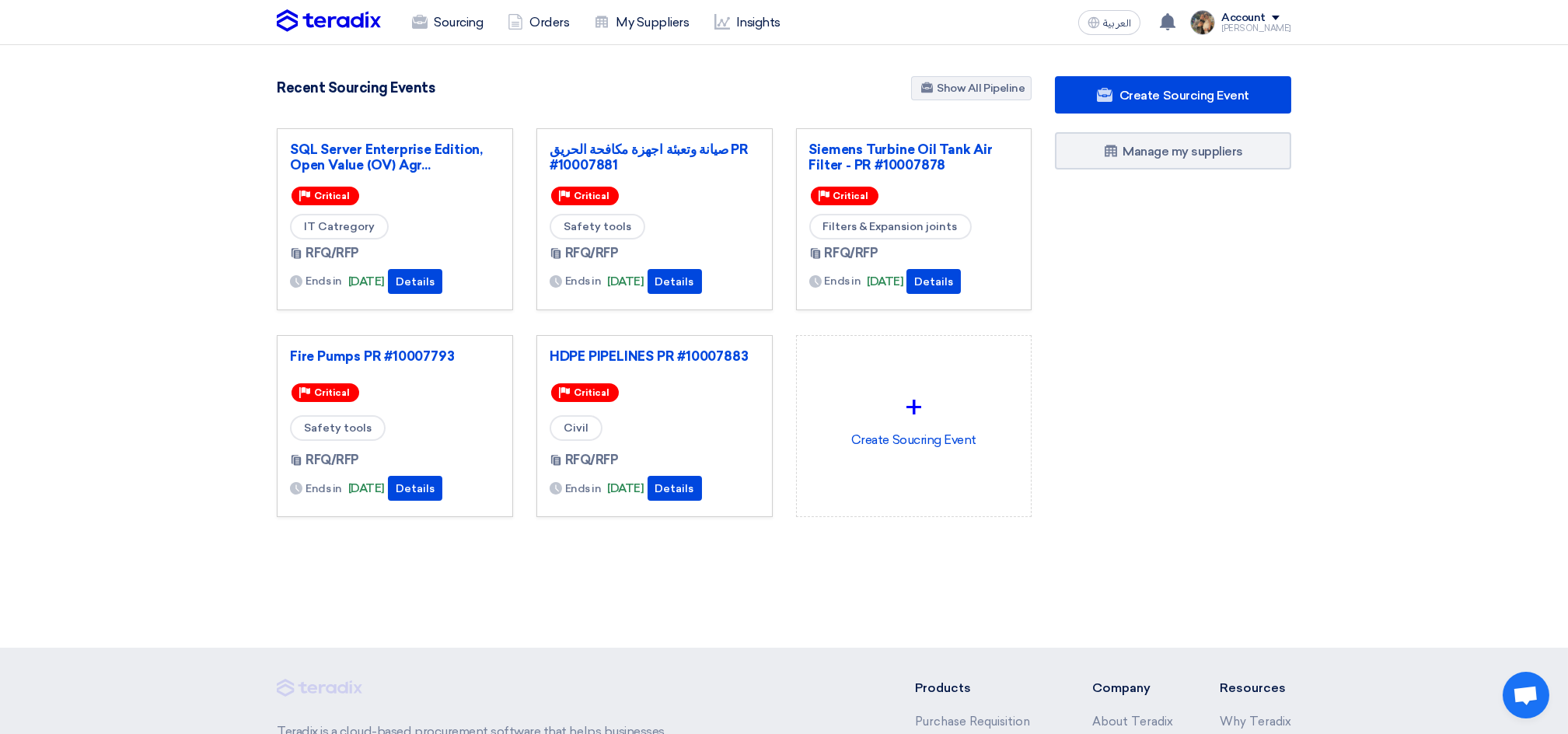
click at [826, 89] on div "Recent Sourcing Events Show All Pipeline" at bounding box center [654, 89] width 755 height 27
click at [592, 70] on section "3037 RFx remaining 9 Auctions remaining Create Sourcing Event" at bounding box center [784, 334] width 1568 height 578
